Goal: Information Seeking & Learning: Learn about a topic

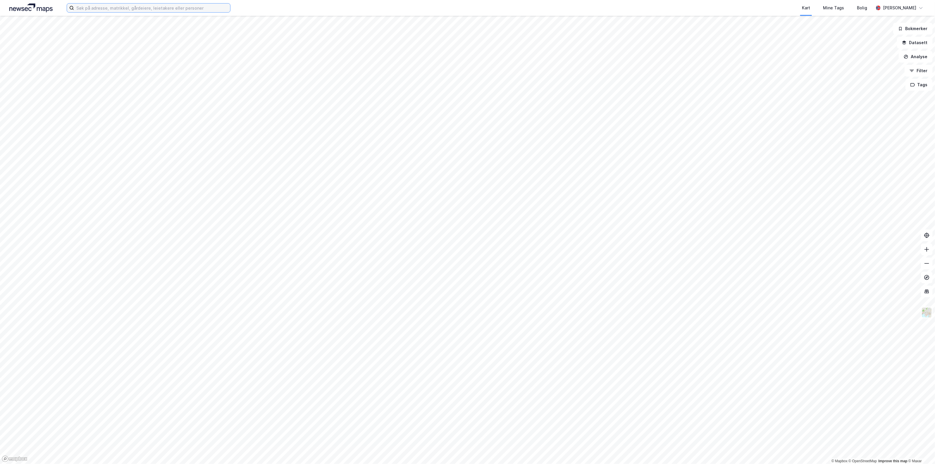
click at [166, 9] on input at bounding box center [152, 8] width 156 height 9
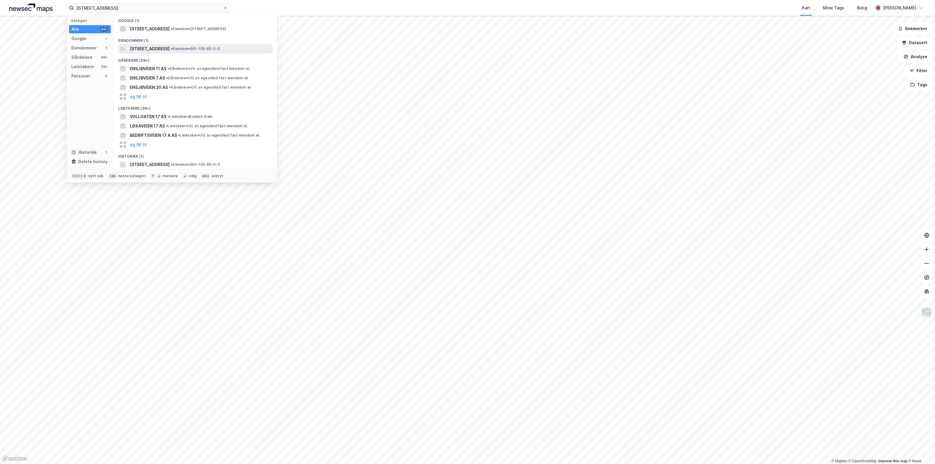
click at [157, 49] on span "[STREET_ADDRESS]" at bounding box center [150, 48] width 40 height 7
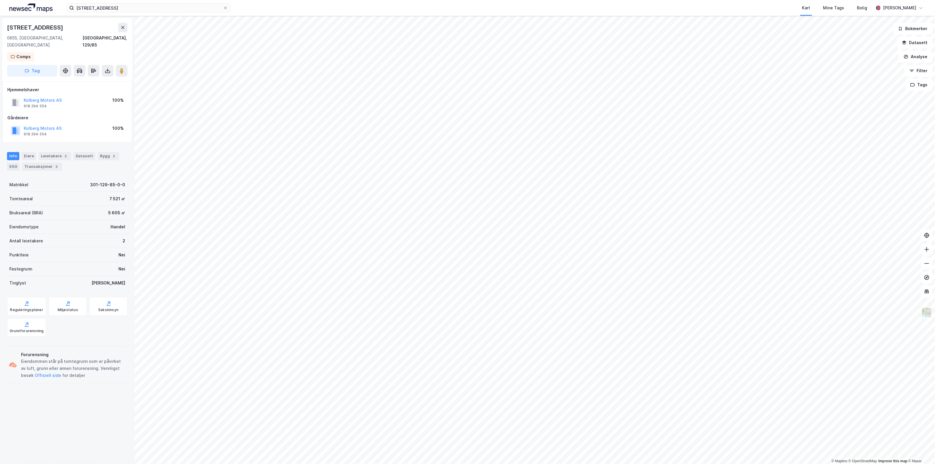
click at [144, 13] on div "Ensjøveien 17 Kart Mine Tags Bolig [PERSON_NAME]" at bounding box center [467, 8] width 935 height 16
click at [147, 8] on input "[STREET_ADDRESS]" at bounding box center [148, 8] width 149 height 9
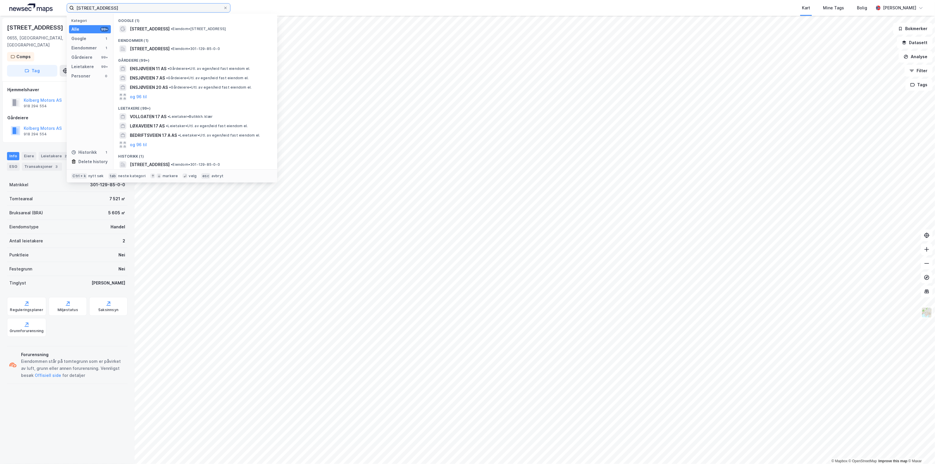
drag, startPoint x: 156, startPoint y: 7, endPoint x: -49, endPoint y: 13, distance: 205.1
click at [0, 13] on html "Ensjøveien 17 Kategori Alle 99+ Google 1 Eiendommer 1 Gårdeiere 99+ Leietakere …" at bounding box center [467, 232] width 935 height 464
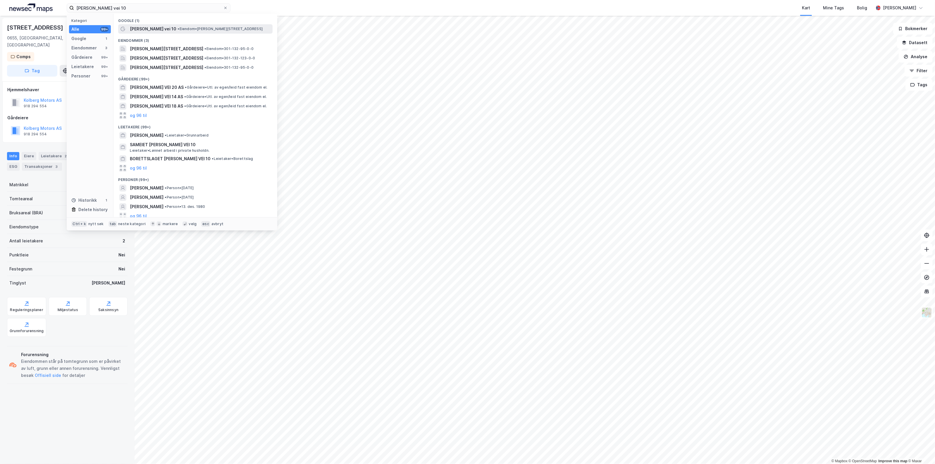
click at [167, 32] on div "[PERSON_NAME] vei 10 • Eiendom • [STREET_ADDRESS]" at bounding box center [195, 28] width 154 height 9
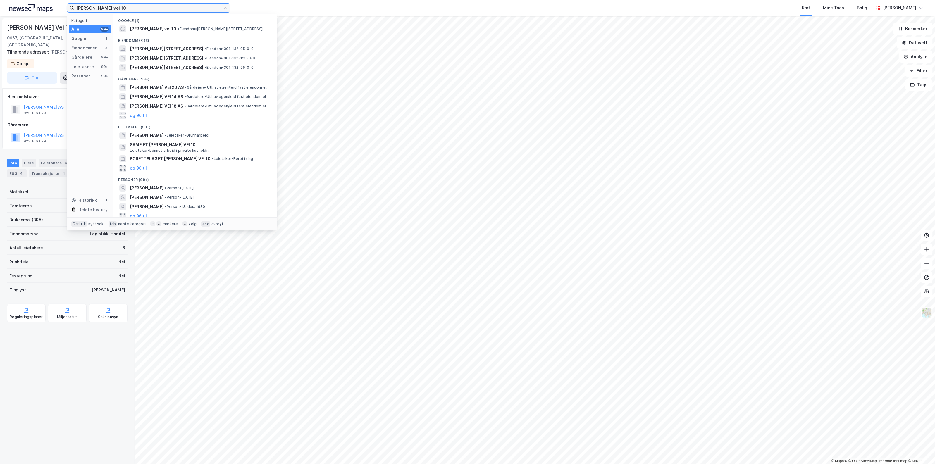
drag, startPoint x: 118, startPoint y: 7, endPoint x: -30, endPoint y: 10, distance: 148.0
click at [0, 10] on html "[PERSON_NAME] vei 10 Kategori Alle 99+ Google 1 Eiendommer 3 Gårdeiere 99+ Leie…" at bounding box center [467, 232] width 935 height 464
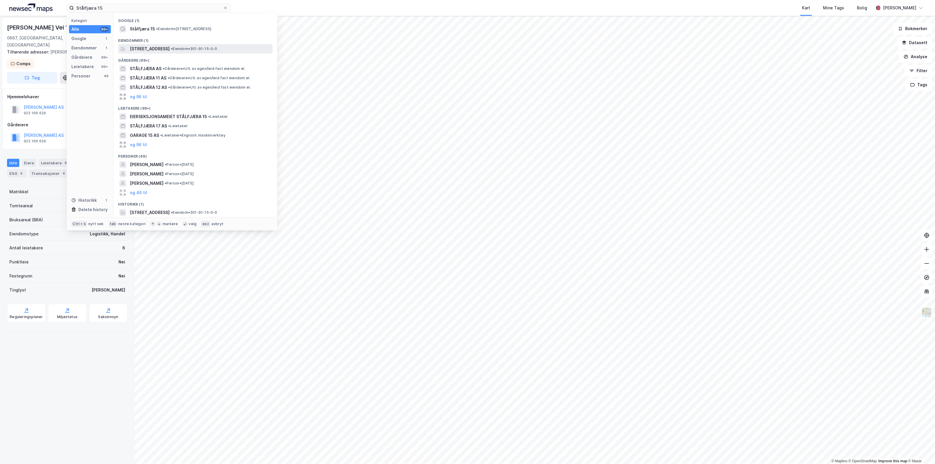
click at [158, 50] on span "[STREET_ADDRESS]" at bounding box center [150, 48] width 40 height 7
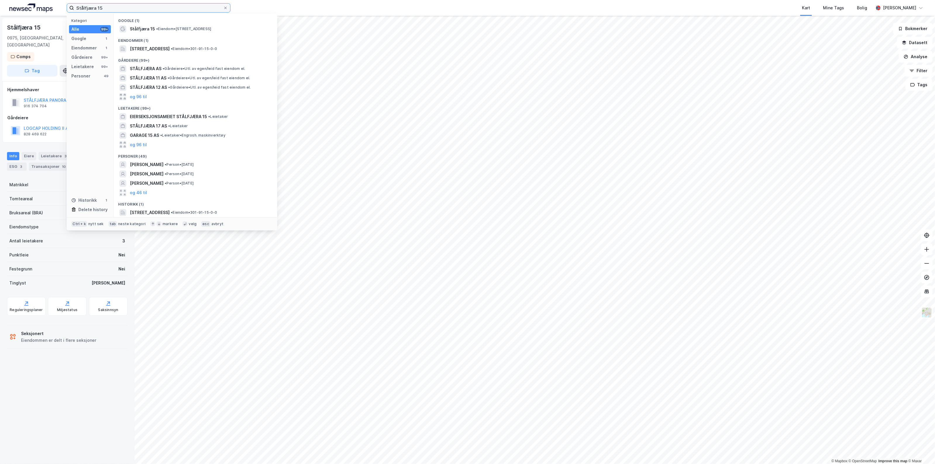
drag, startPoint x: 112, startPoint y: 8, endPoint x: 48, endPoint y: 15, distance: 64.4
click at [48, 15] on div "Stålfjæra 15 Kategori Alle 99+ Google 1 Eiendommer 1 Gårdeiere 99+ Leietakere 9…" at bounding box center [467, 8] width 935 height 16
click at [177, 51] on span "[PERSON_NAME][STREET_ADDRESS]" at bounding box center [166, 48] width 73 height 7
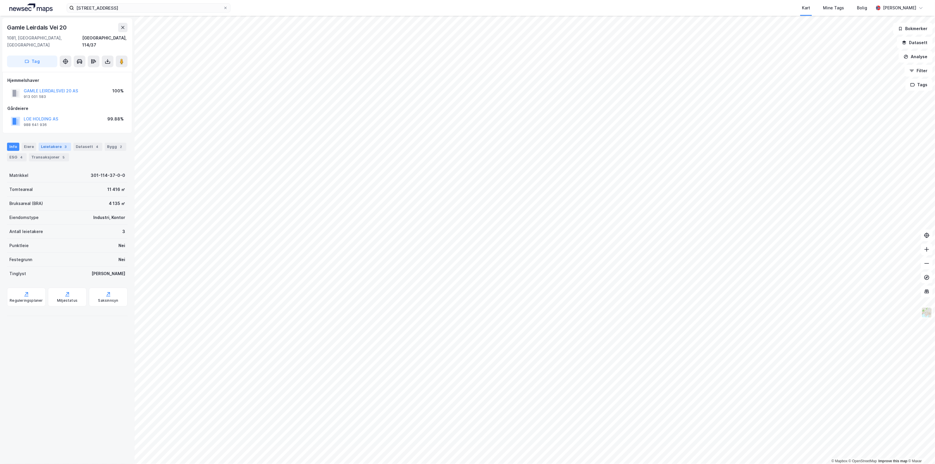
click at [57, 143] on div "Leietakere 3" at bounding box center [55, 147] width 32 height 8
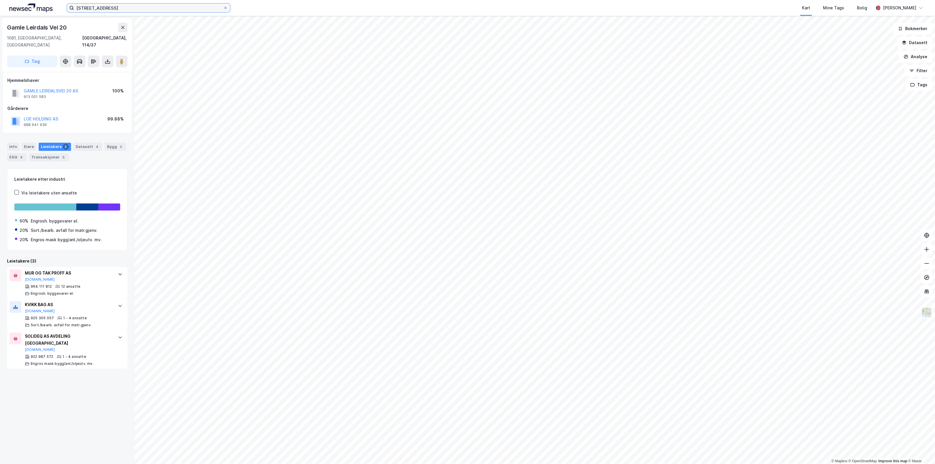
click at [116, 8] on input "[STREET_ADDRESS]" at bounding box center [148, 8] width 149 height 9
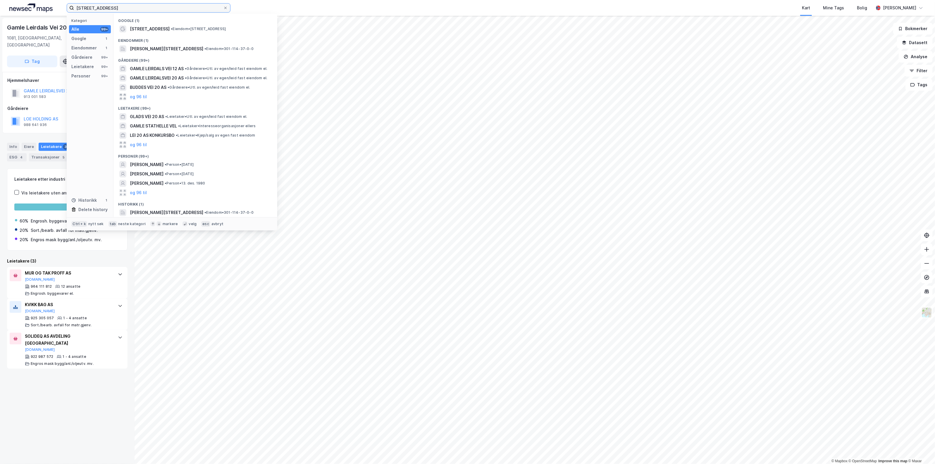
drag, startPoint x: 132, startPoint y: 7, endPoint x: -101, endPoint y: 13, distance: 232.6
click at [0, 13] on html "Gamle leirdals vei 20 Kategori Alle 99+ Google 1 Eiendommer 1 Gårdeiere 99+ Lei…" at bounding box center [467, 232] width 935 height 464
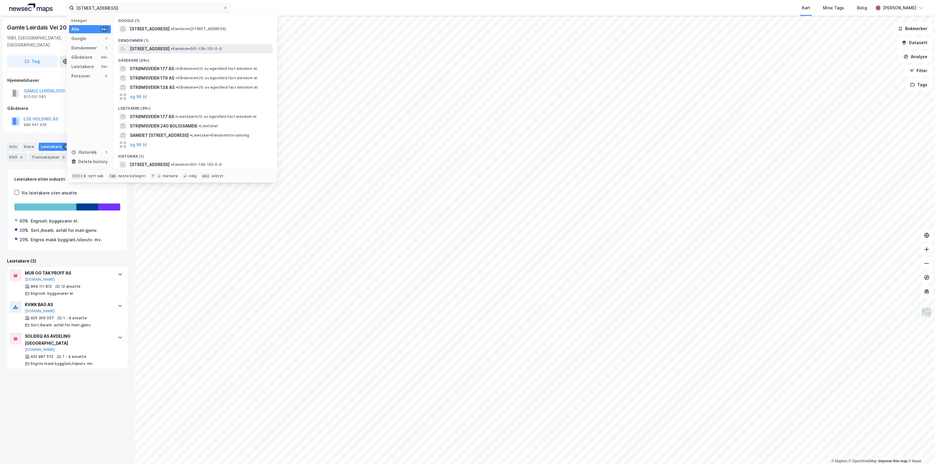
click at [170, 45] on span "[STREET_ADDRESS]" at bounding box center [150, 48] width 40 height 7
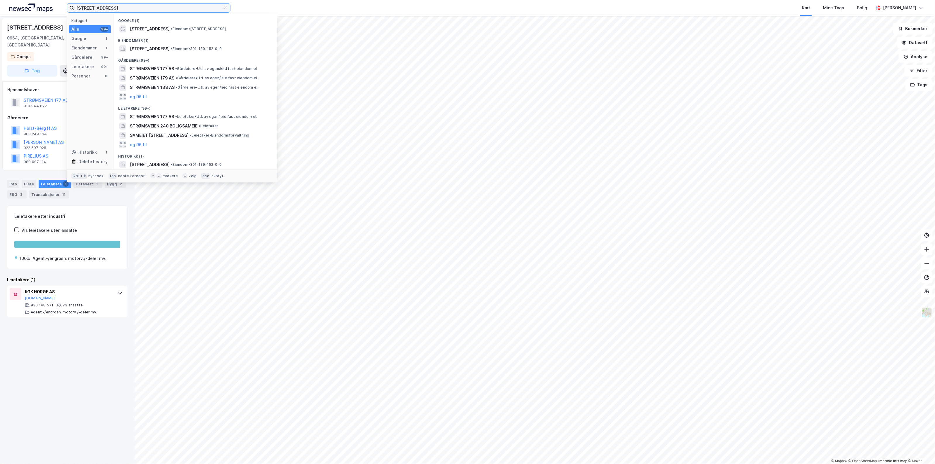
drag, startPoint x: 125, startPoint y: 7, endPoint x: 21, endPoint y: 13, distance: 104.3
click at [21, 13] on div "Strømsveien 177 Kategori Alle 99+ Google 1 Eiendommer 1 Gårdeiere 99+ Leietaker…" at bounding box center [467, 8] width 935 height 16
click at [170, 47] on span "[STREET_ADDRESS]" at bounding box center [150, 48] width 40 height 7
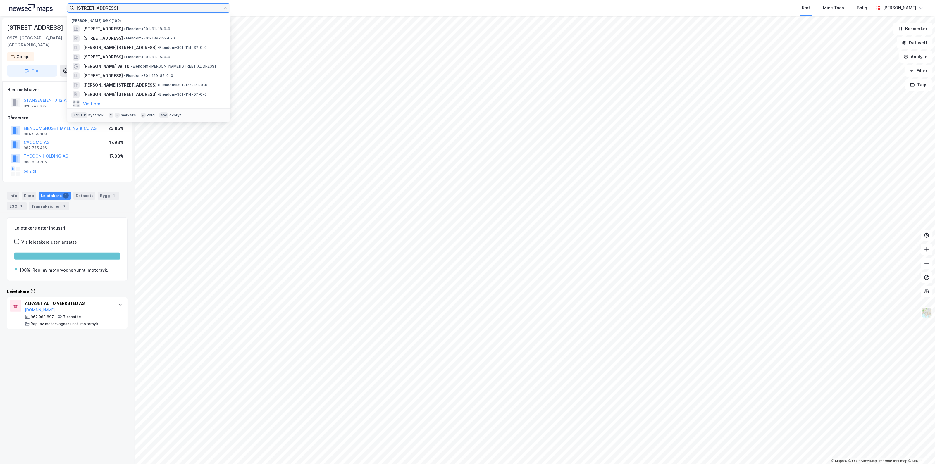
drag, startPoint x: 118, startPoint y: 7, endPoint x: -95, endPoint y: 17, distance: 213.1
click at [0, 17] on html "Stanseveien 10 Nylige søk (100) [STREET_ADDRESS] • Eiendom • 301-91-18-0-0 [STR…" at bounding box center [467, 232] width 935 height 464
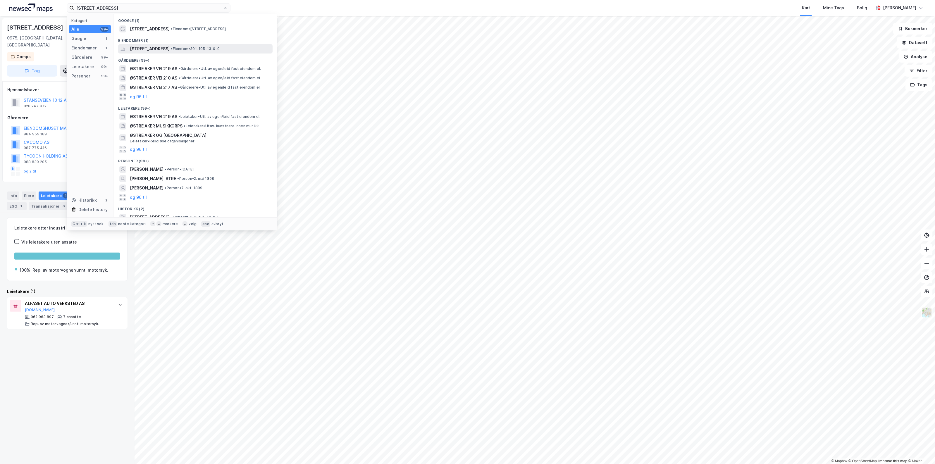
click at [164, 45] on span "[STREET_ADDRESS]" at bounding box center [150, 48] width 40 height 7
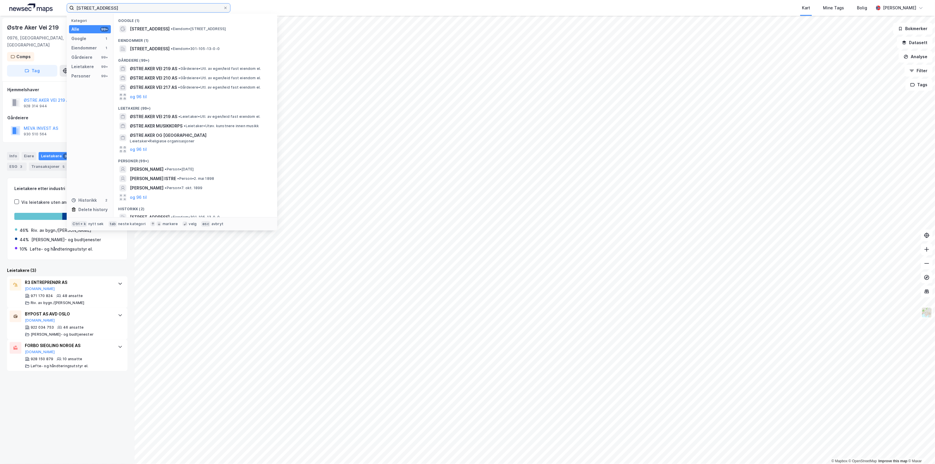
drag, startPoint x: 121, startPoint y: 6, endPoint x: -35, endPoint y: 19, distance: 157.0
click at [0, 19] on html "Østre AKer vei 219 Kategori Alle 99+ Google 1 Eiendommer 1 Gårdeiere 99+ Leieta…" at bounding box center [467, 232] width 935 height 464
type input "[STREET_ADDRESS]"
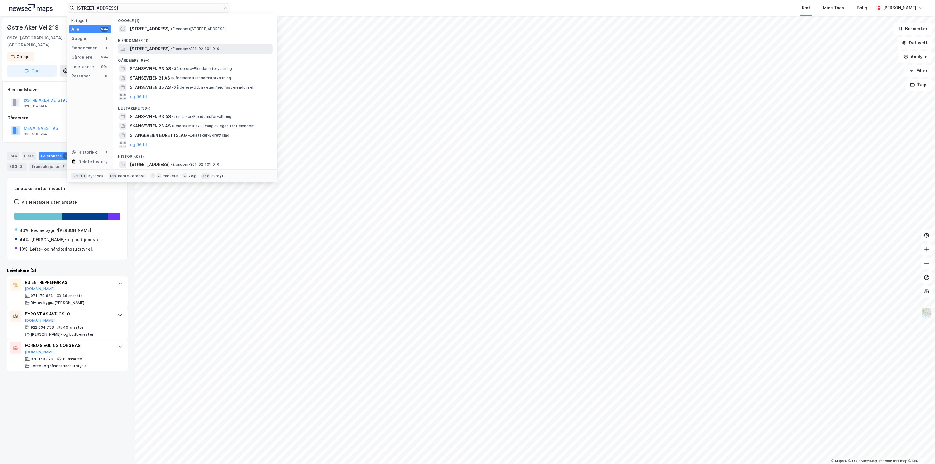
click at [161, 51] on span "[STREET_ADDRESS]" at bounding box center [150, 48] width 40 height 7
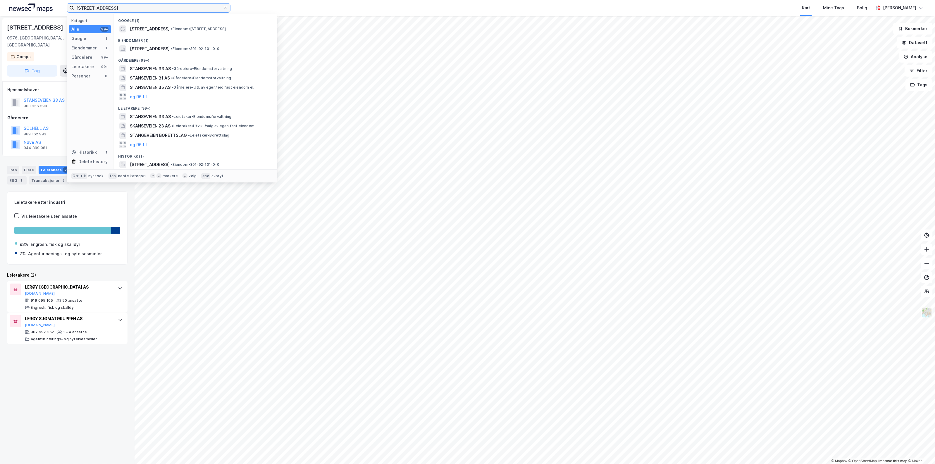
drag, startPoint x: 111, startPoint y: 12, endPoint x: 50, endPoint y: 8, distance: 61.2
click at [50, 8] on div "Stanseveien 33 Kategori Alle 99+ Google 1 Eiendommer 1 Gårdeiere 99+ Leietakere…" at bounding box center [467, 8] width 935 height 16
drag, startPoint x: 224, startPoint y: 6, endPoint x: 224, endPoint y: 10, distance: 4.4
click at [224, 6] on icon at bounding box center [226, 8] width 4 height 4
click at [223, 6] on input "[STREET_ADDRESS]" at bounding box center [148, 8] width 149 height 9
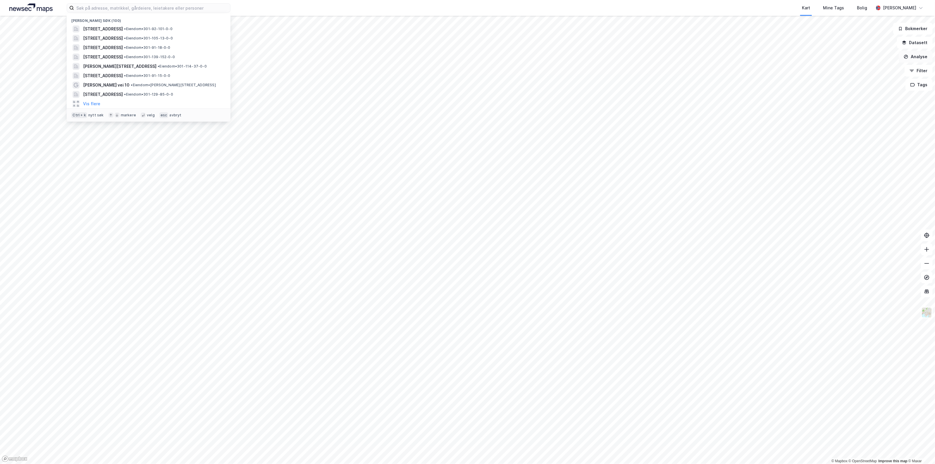
click at [916, 54] on button "Analyse" at bounding box center [916, 57] width 34 height 12
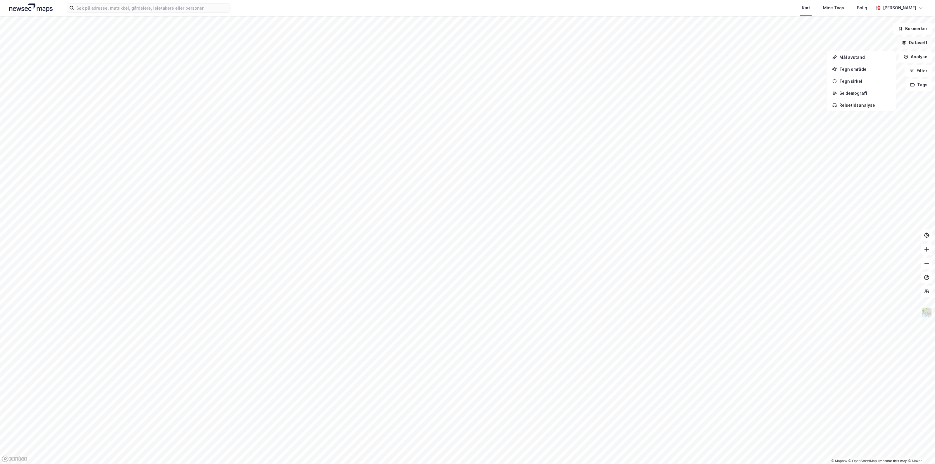
click at [916, 45] on button "Datasett" at bounding box center [915, 43] width 36 height 12
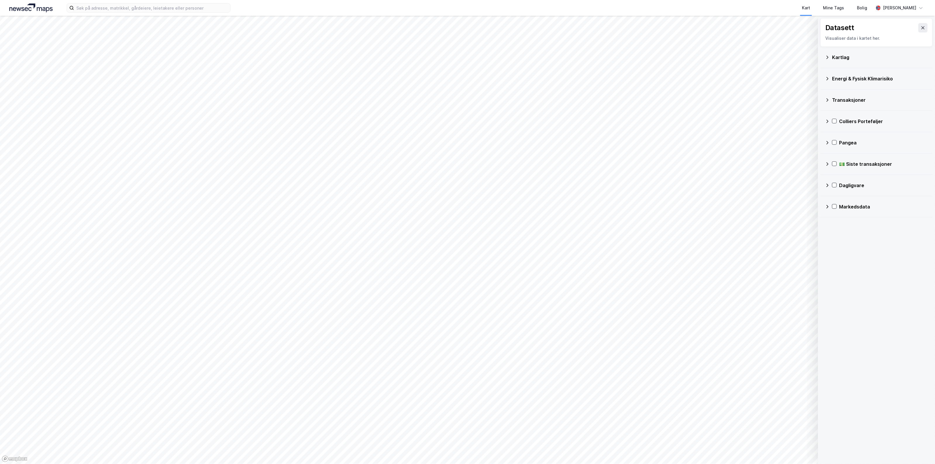
click at [848, 211] on div "Markedsdata" at bounding box center [876, 207] width 103 height 14
click at [876, 236] on div "Leiekontrakter" at bounding box center [887, 234] width 81 height 7
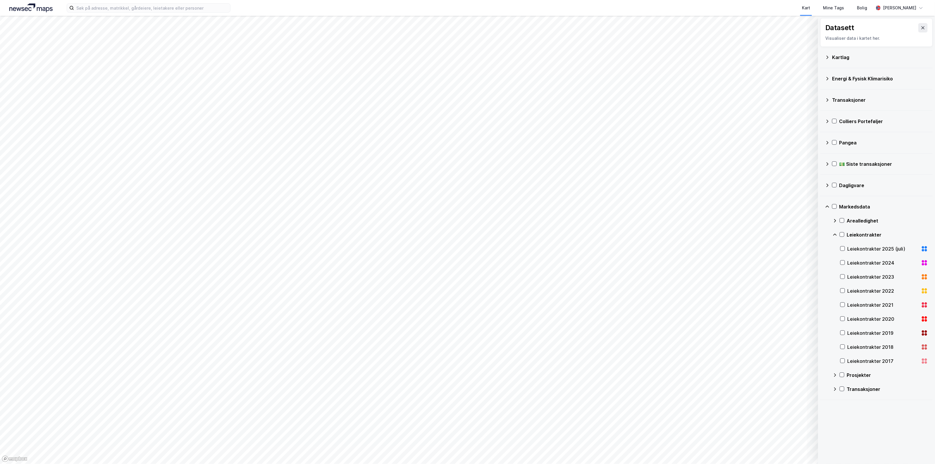
click at [875, 248] on div "Leiekontrakter 2025 (juli)" at bounding box center [882, 248] width 71 height 7
click at [867, 262] on div "Leiekontrakter 2024" at bounding box center [882, 262] width 71 height 7
click at [864, 276] on div "Leiekontrakter 2023" at bounding box center [882, 276] width 71 height 7
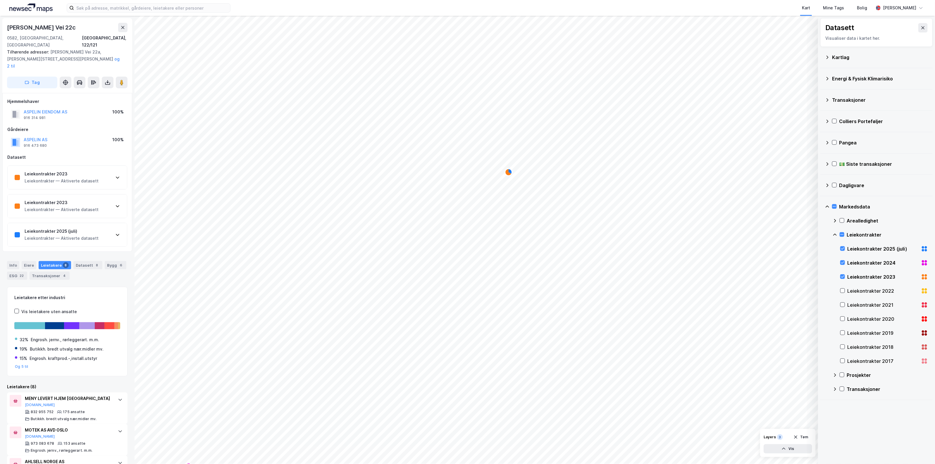
click at [73, 235] on div "Leiekontrakter — Aktiverte datasett" at bounding box center [62, 238] width 74 height 7
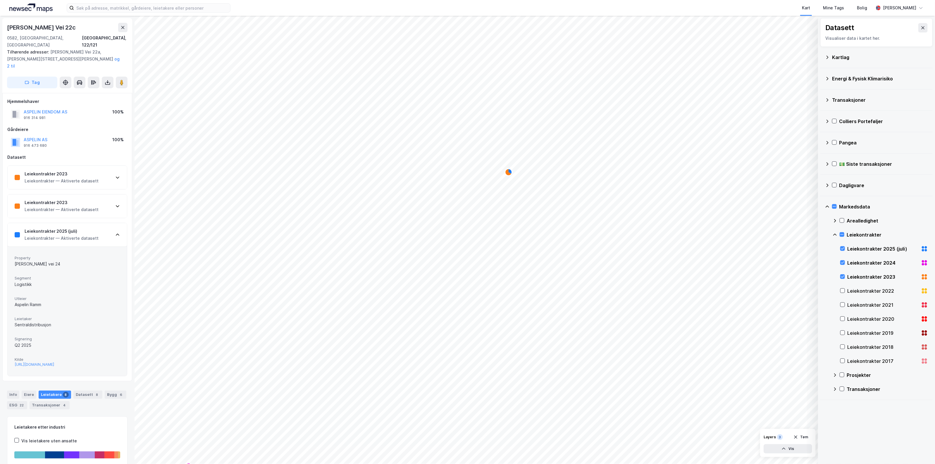
click at [66, 357] on span "Kilde" at bounding box center [67, 359] width 105 height 5
click at [54, 362] on div "[URL][DOMAIN_NAME]" at bounding box center [34, 364] width 39 height 5
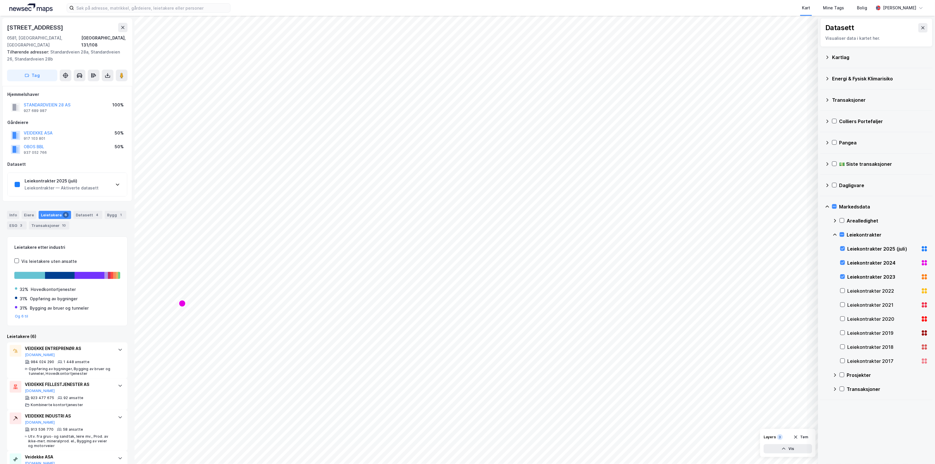
click at [24, 185] on div "Leiekontrakter 2025 (juli) Leiekontrakter — Aktiverte datasett" at bounding box center [67, 184] width 119 height 23
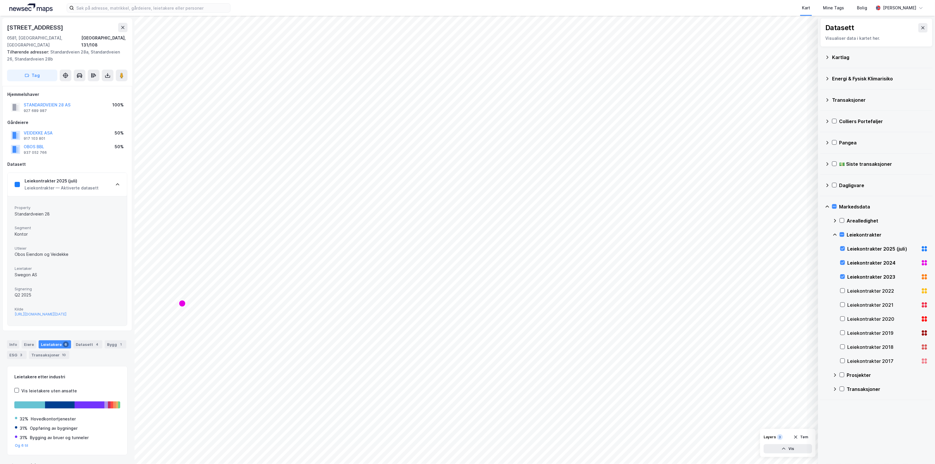
click at [32, 185] on div "Leiekontrakter — Aktiverte datasett" at bounding box center [62, 188] width 74 height 7
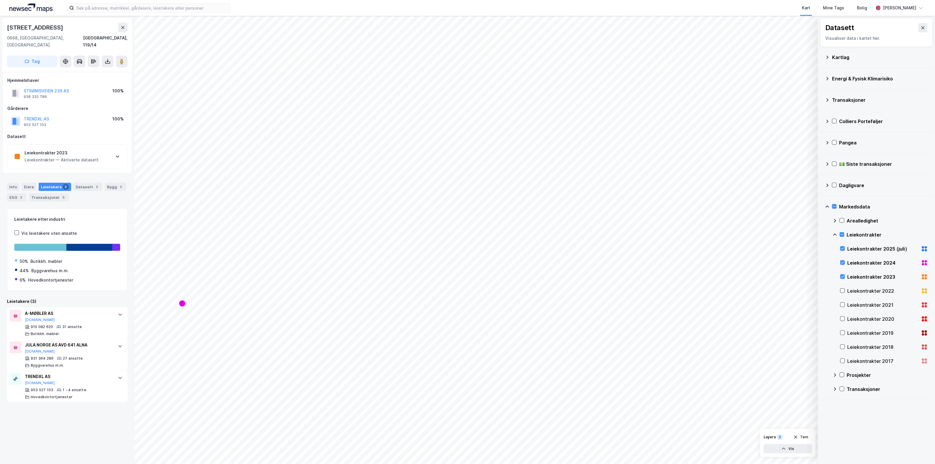
click at [78, 149] on div "Leiekontrakter 2023" at bounding box center [62, 152] width 74 height 7
